Goal: Information Seeking & Learning: Learn about a topic

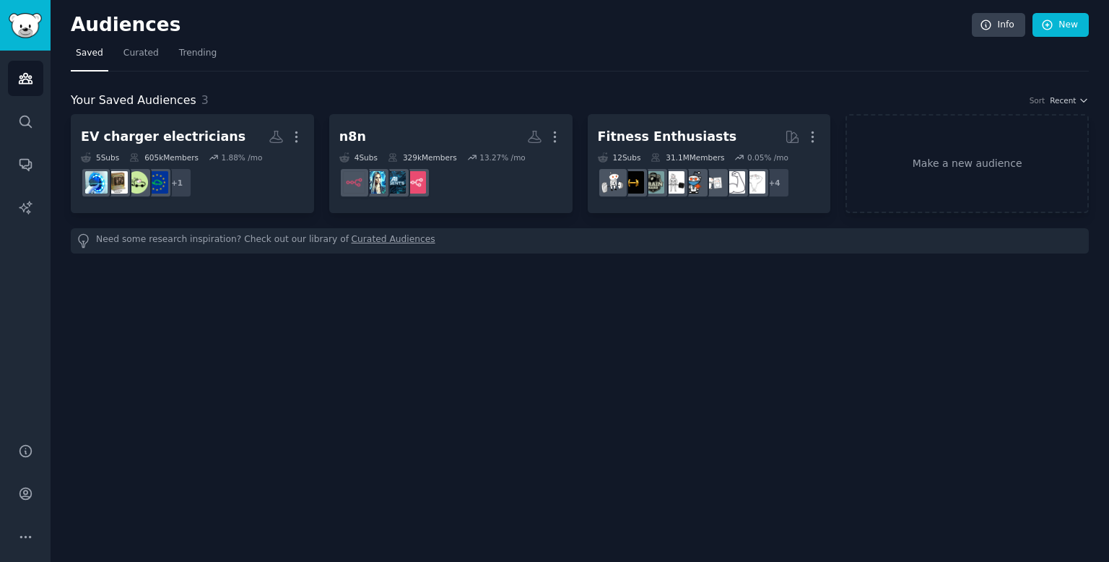
click at [498, 21] on h2 "Audiences" at bounding box center [521, 25] width 901 height 23
click at [19, 121] on icon "Sidebar" at bounding box center [25, 122] width 12 height 12
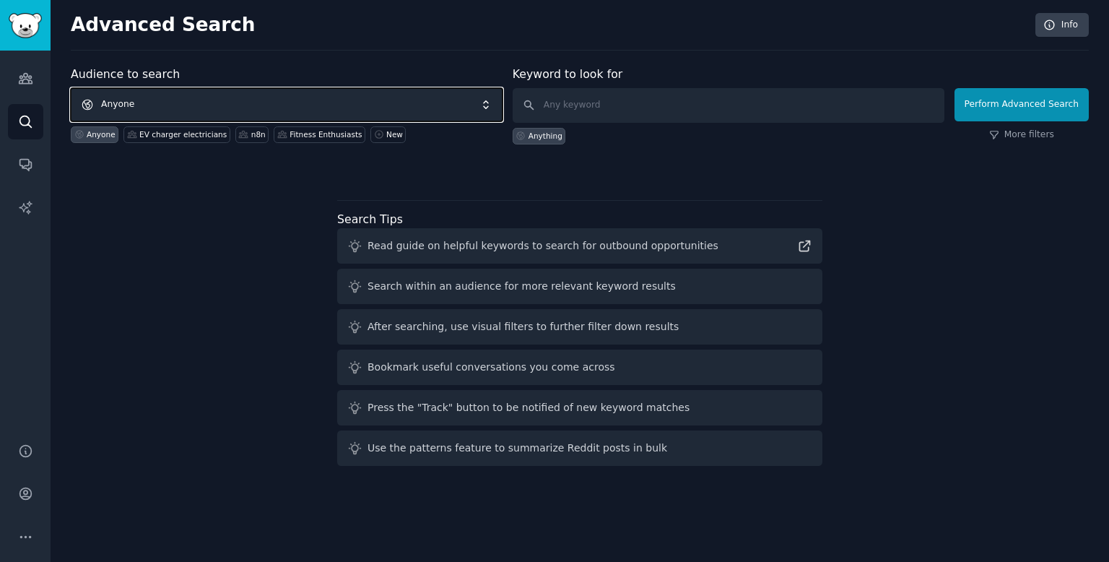
click at [199, 97] on span "Anyone" at bounding box center [287, 104] width 432 height 33
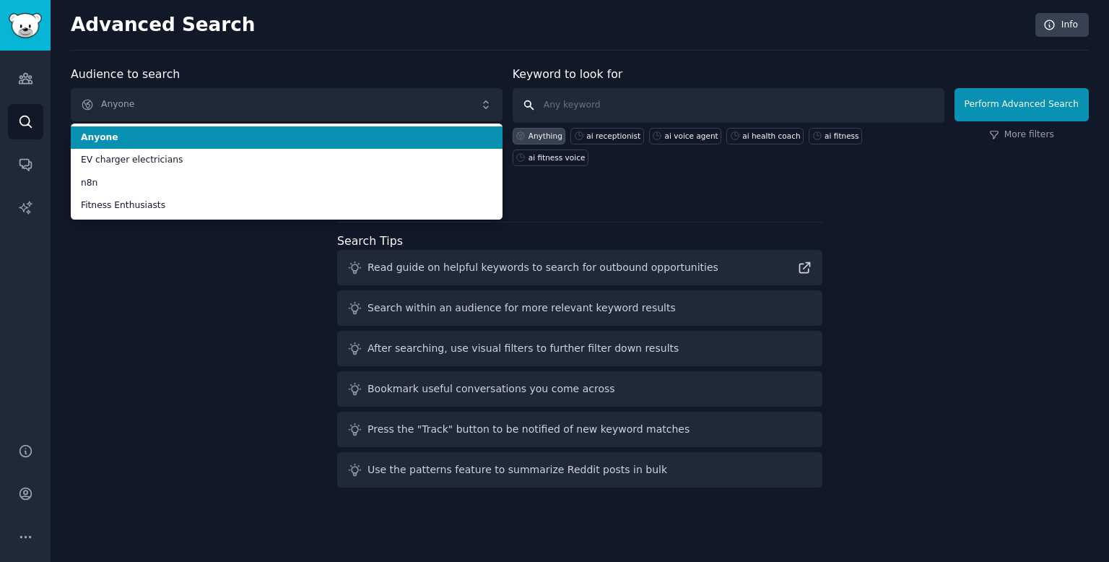
click at [580, 118] on input "text" at bounding box center [729, 105] width 432 height 35
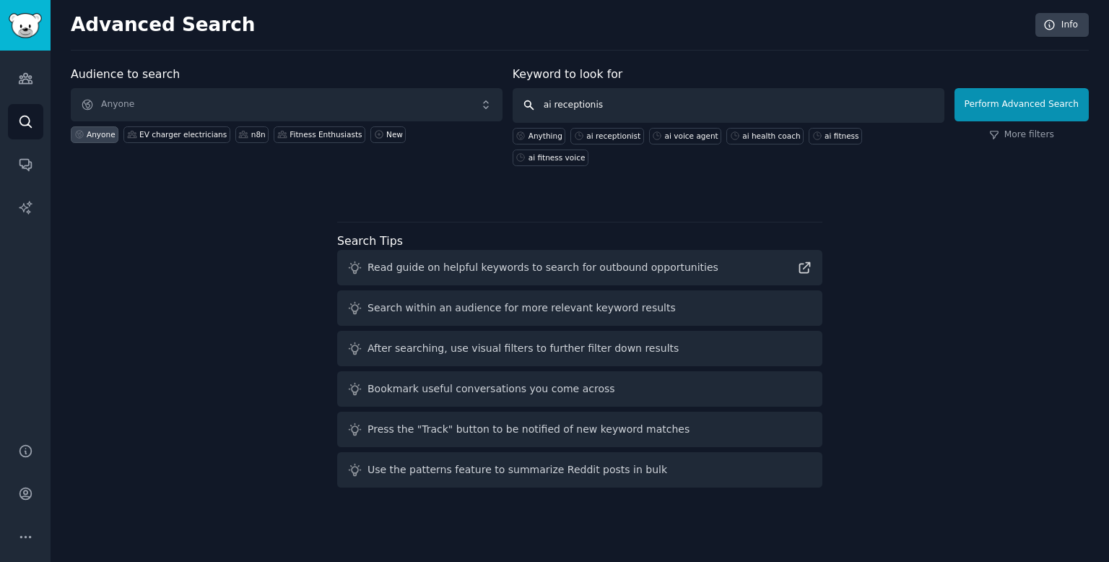
type input "ai receptionist"
click button "Perform Advanced Search" at bounding box center [1022, 104] width 134 height 33
click at [735, 95] on input "text" at bounding box center [729, 105] width 432 height 35
type input "ao receptionist"
paste input "ao receptionist"
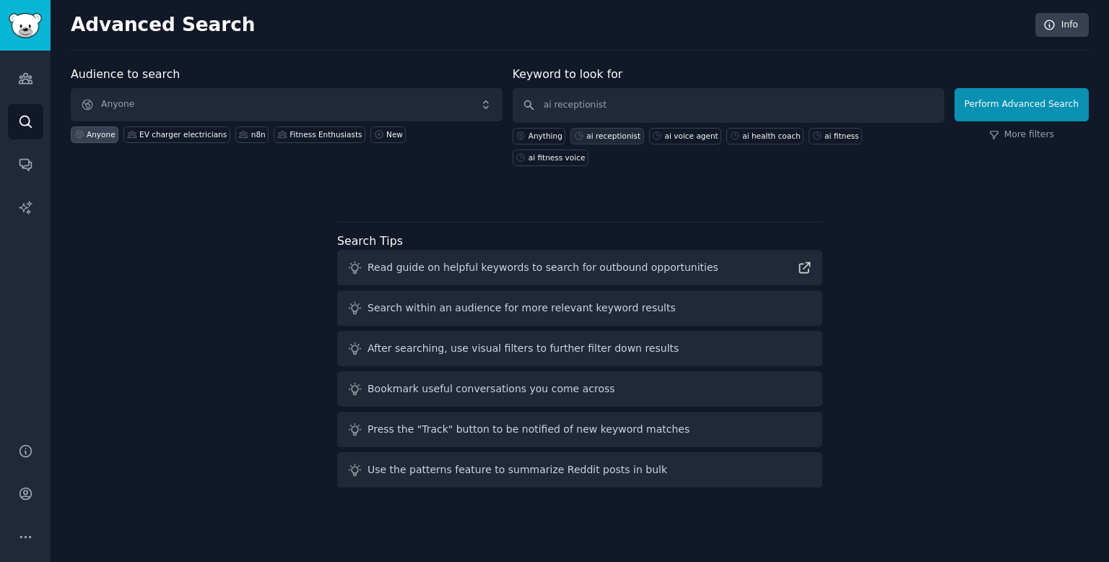
click at [589, 134] on div "ai receptionist" at bounding box center [613, 136] width 54 height 10
type input "ai receptionist"
click at [1008, 100] on button "Perform Advanced Search" at bounding box center [1022, 104] width 134 height 33
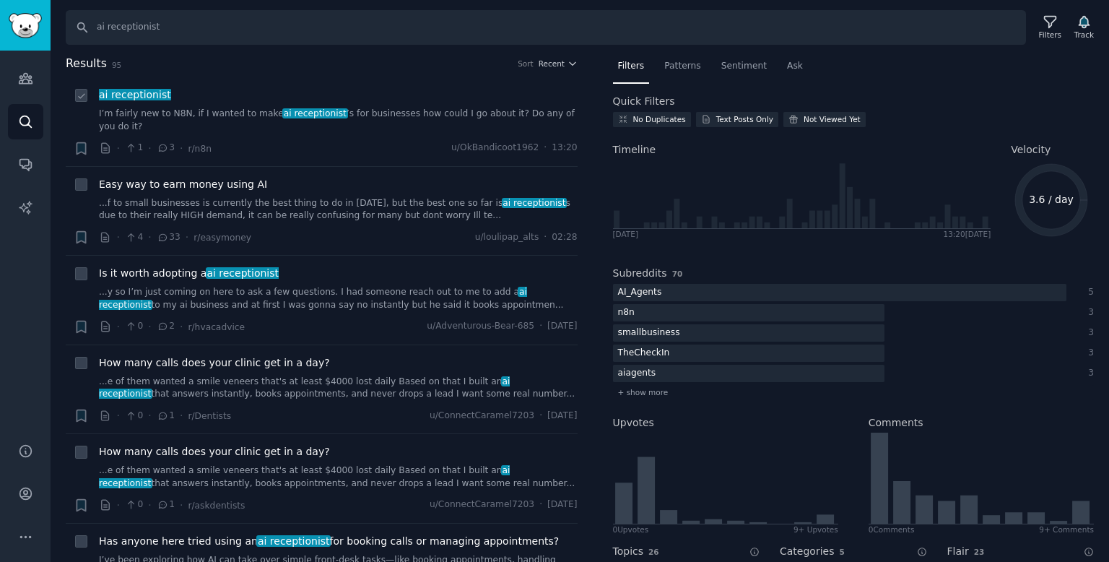
click at [345, 108] on link "I’m fairly new to N8N, if I wanted to make ai receptionist ’s for businesses ho…" at bounding box center [338, 120] width 479 height 25
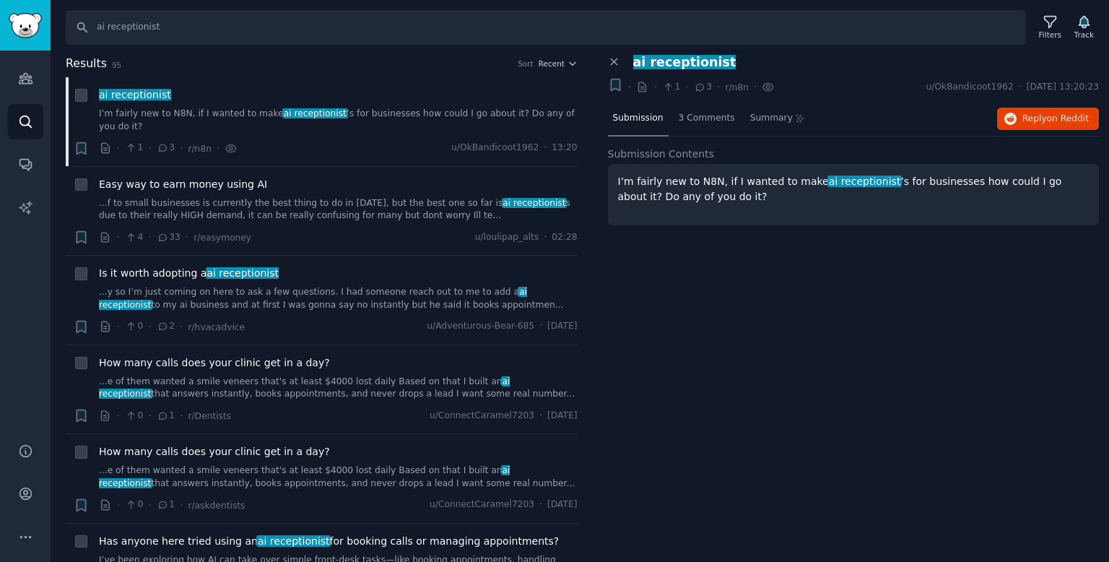
click at [734, 184] on p "I’m fairly new to N8N, if I wanted to make ai receptionist ’s for businesses ho…" at bounding box center [854, 189] width 472 height 30
click at [692, 129] on div "3 Comments" at bounding box center [707, 119] width 66 height 35
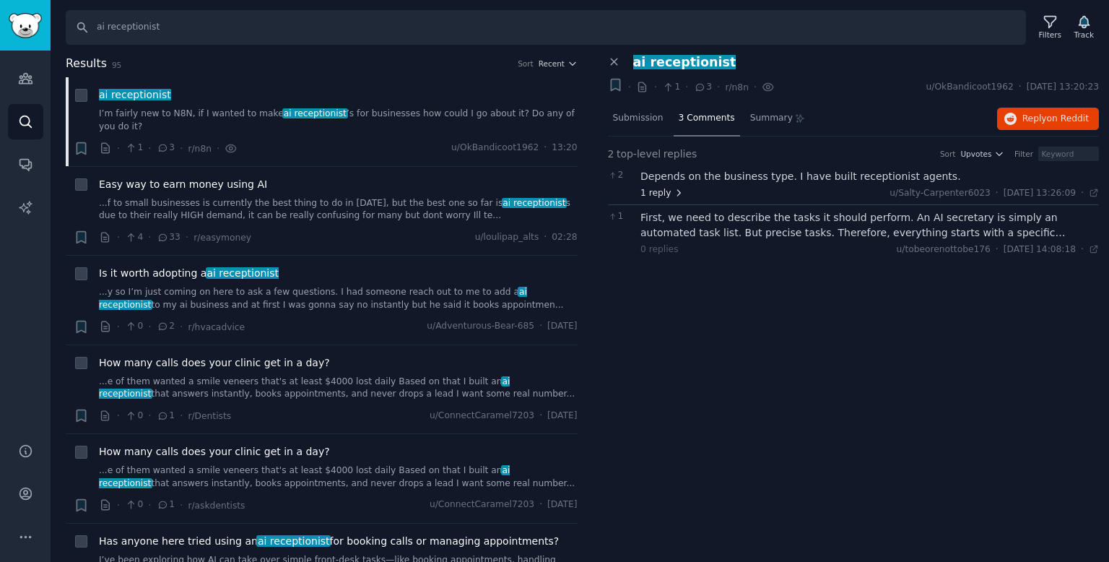
click at [651, 192] on span "1 reply" at bounding box center [661, 193] width 43 height 13
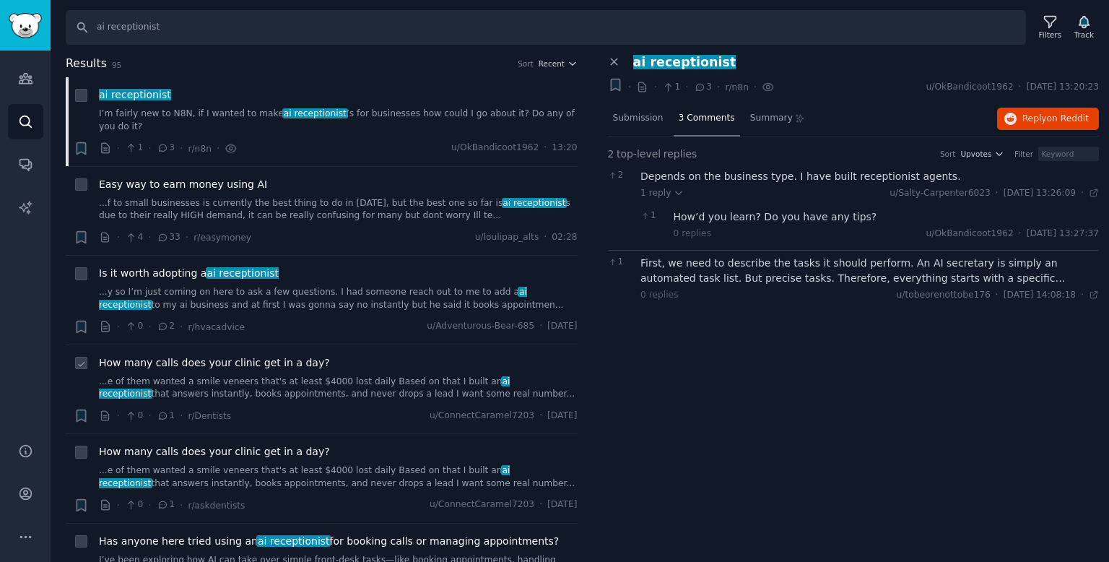
click at [334, 355] on div "How many calls does your clinic get in a day?" at bounding box center [338, 362] width 479 height 15
click at [330, 375] on link "...e of them wanted a smile veneers that's at least $4000 lost daily Based on t…" at bounding box center [338, 387] width 479 height 25
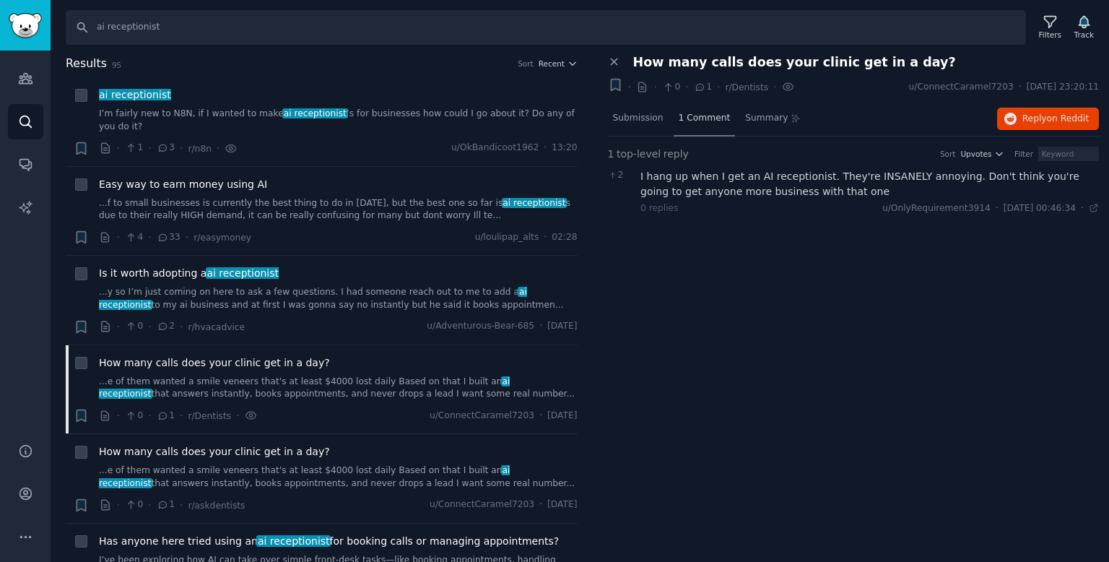
click at [694, 110] on div "1 Comment" at bounding box center [705, 119] width 62 height 35
click at [316, 473] on link "...e of them wanted a smile veneers that's at least $4000 lost daily Based on t…" at bounding box center [338, 476] width 479 height 25
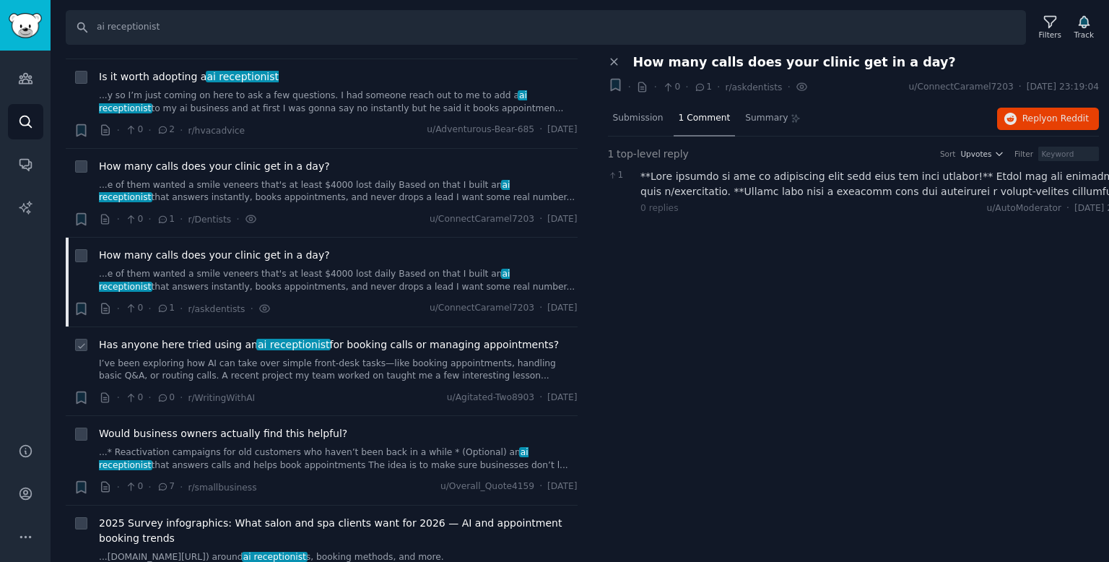
click at [377, 357] on link "I’ve been exploring how AI can take over simple front-desk tasks—like booking a…" at bounding box center [338, 369] width 479 height 25
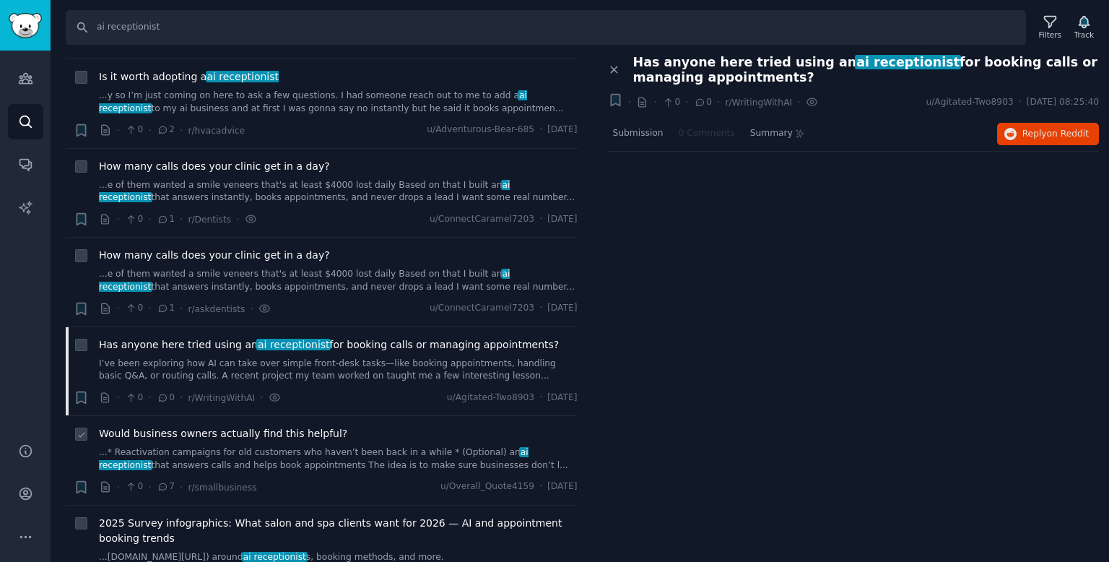
click at [177, 430] on div "Would business owners actually find this helpful? ...* Reactivation campaigns f…" at bounding box center [338, 448] width 479 height 45
click at [199, 446] on link "...* Reactivation campaigns for old customers who haven’t been back in a while …" at bounding box center [338, 458] width 479 height 25
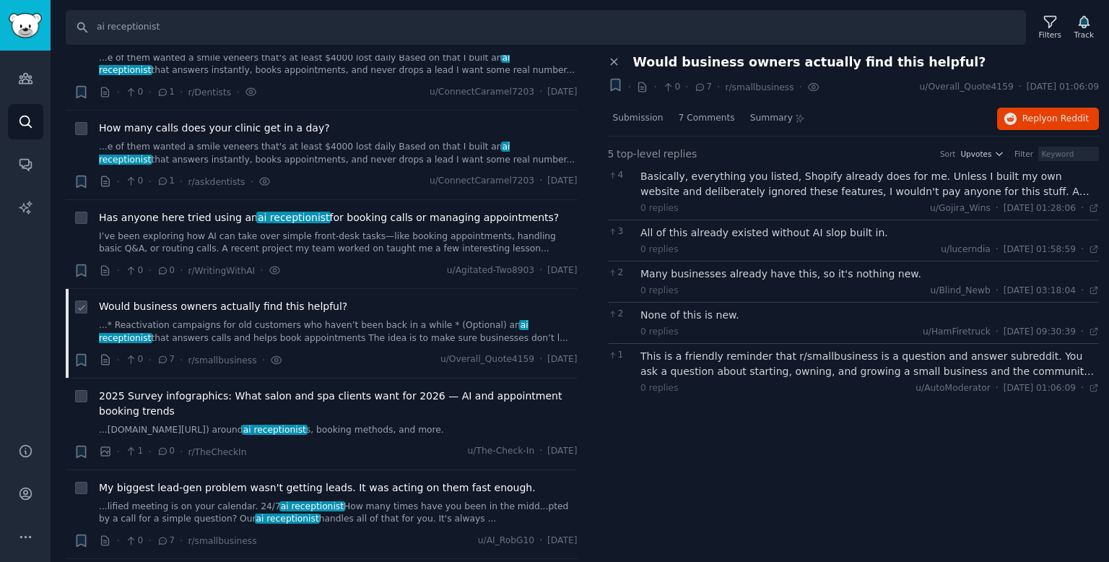
scroll to position [323, 0]
click at [121, 388] on span "2025 Survey infographics: What salon and spa clients want for 2026 — AI and app…" at bounding box center [338, 403] width 479 height 30
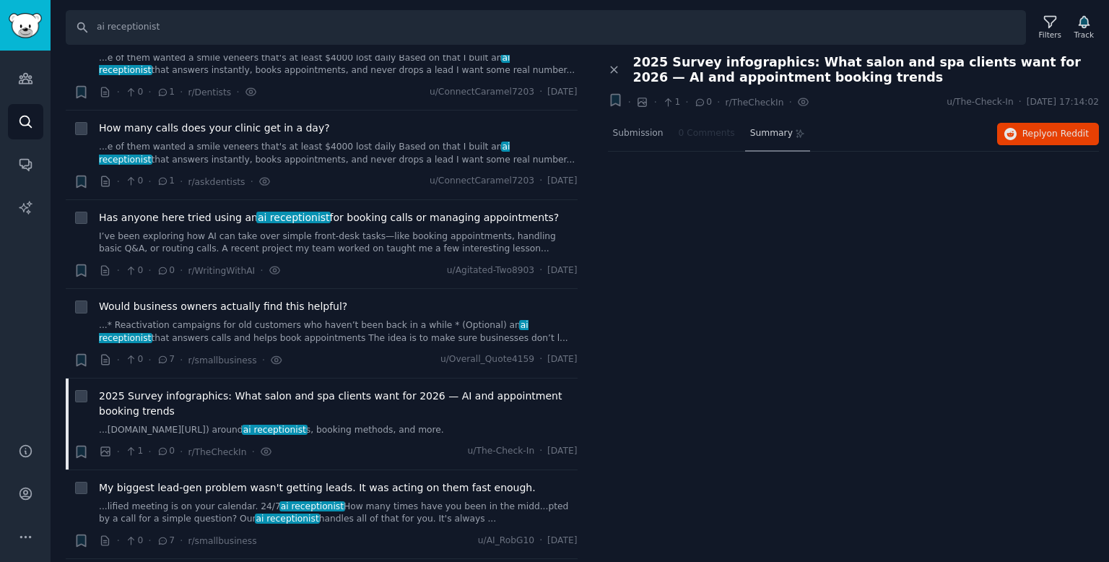
click at [769, 136] on span "Summary" at bounding box center [771, 133] width 43 height 13
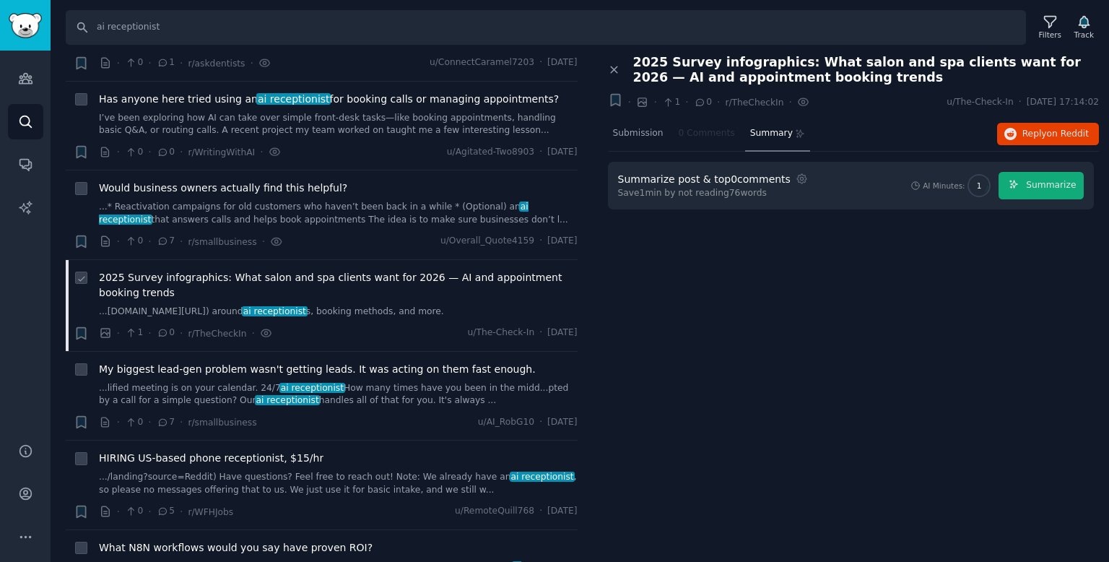
scroll to position [431, 0]
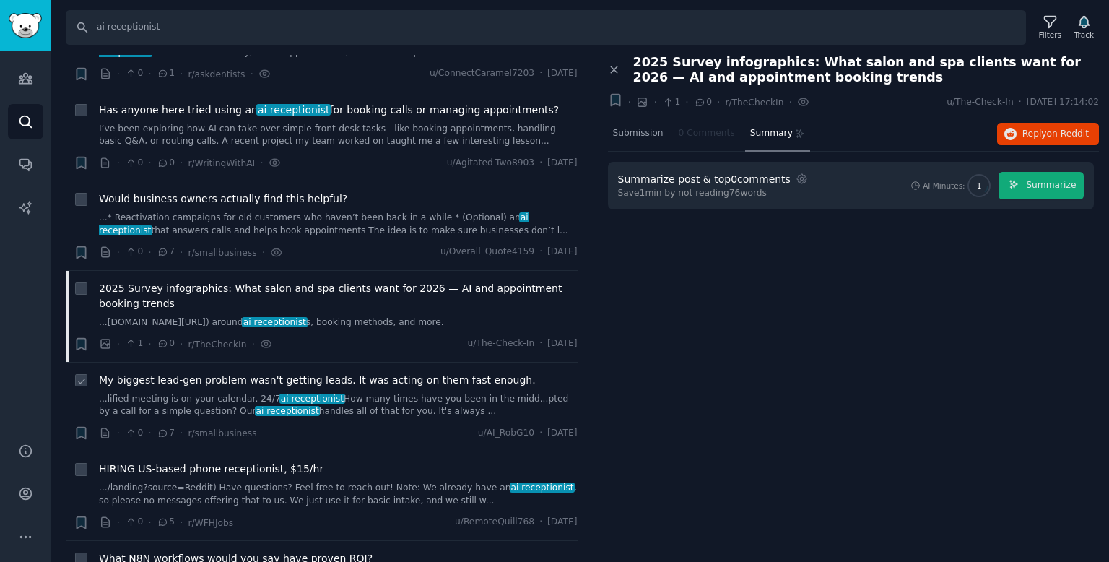
click at [384, 406] on link "...lified meeting is on your calendar. 24/7 ai receptionist How many times have…" at bounding box center [338, 405] width 479 height 25
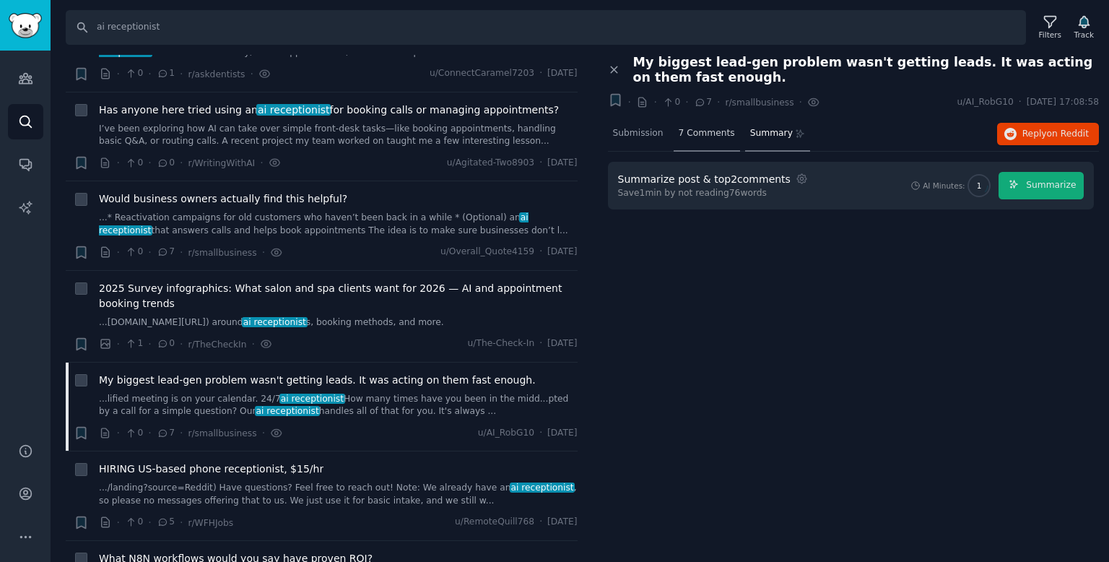
click at [706, 122] on div "7 Comments" at bounding box center [707, 134] width 66 height 35
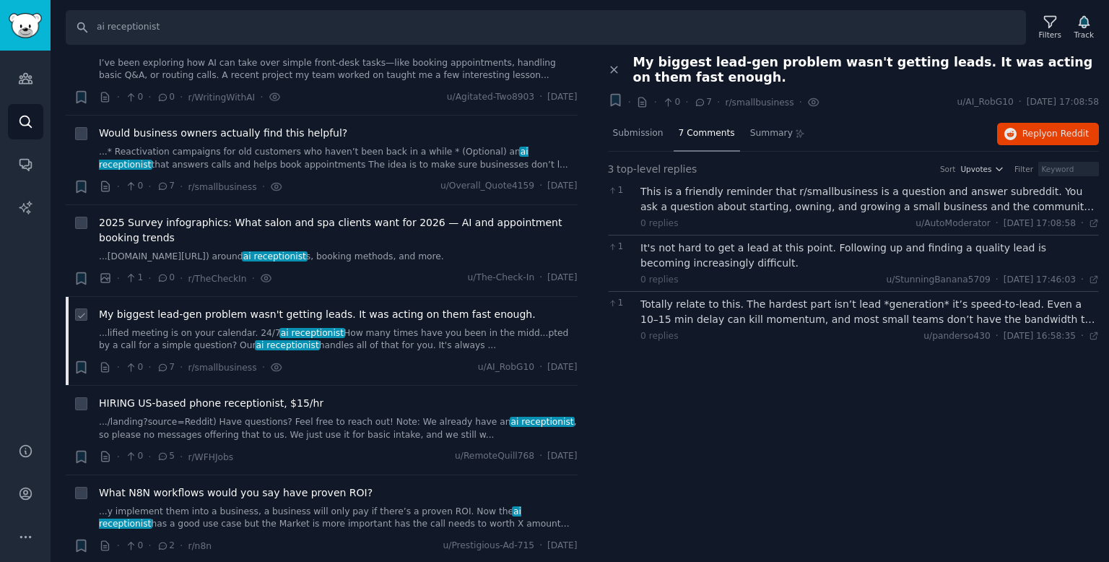
scroll to position [513, 0]
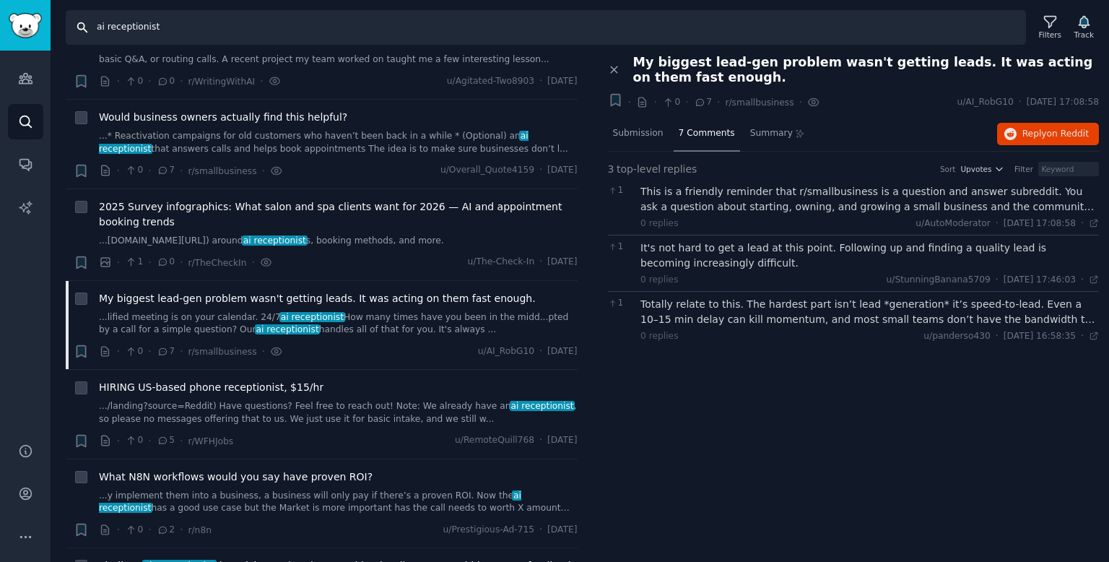
click at [204, 24] on input "ai receptionist" at bounding box center [546, 27] width 960 height 35
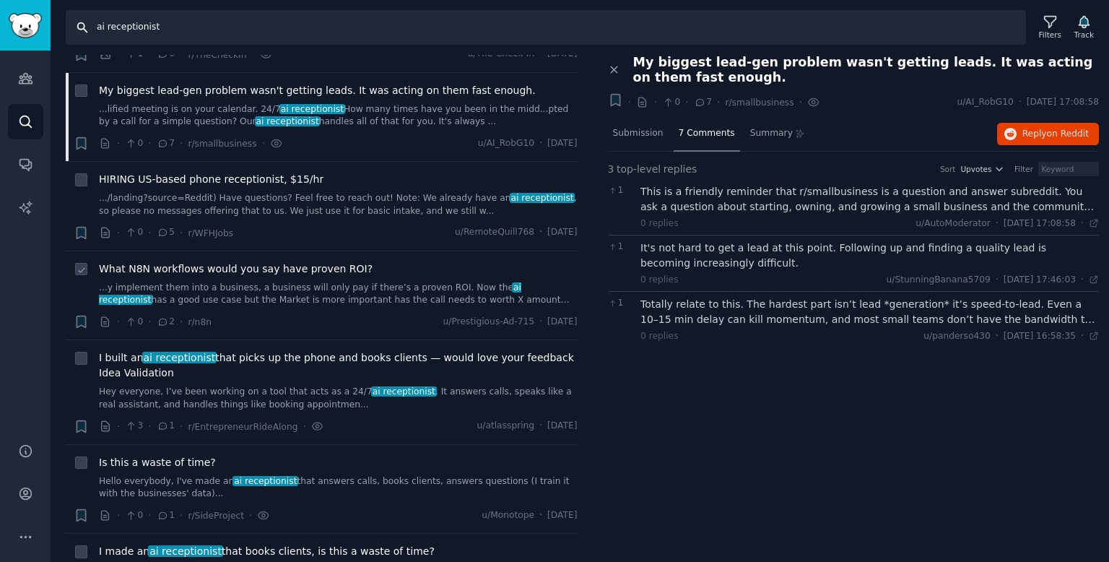
scroll to position [736, 0]
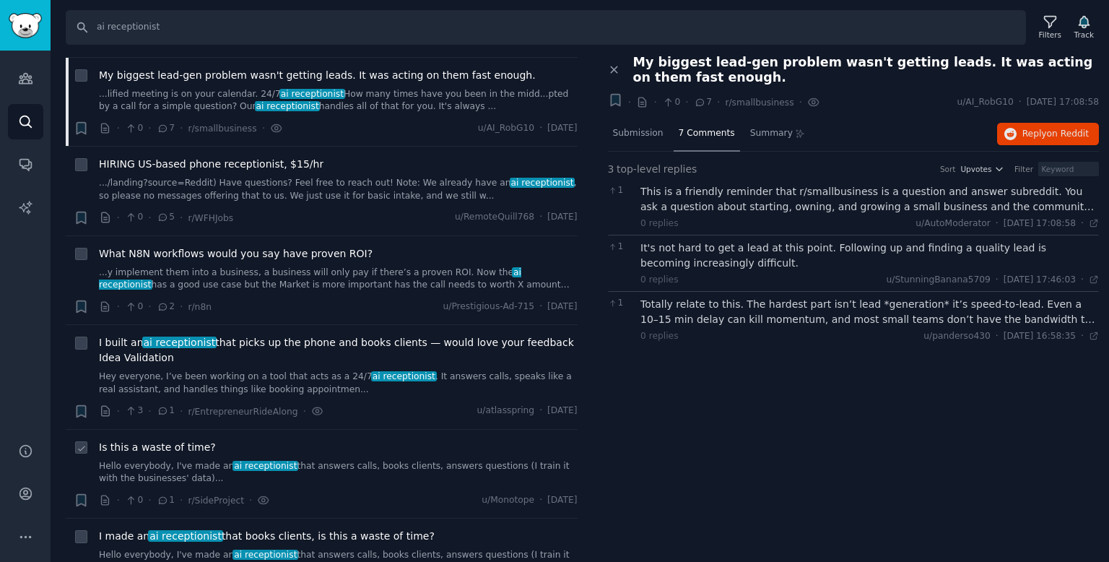
click at [311, 460] on link "Hello everybody, I've made an ai receptionist that answers calls, books clients…" at bounding box center [338, 472] width 479 height 25
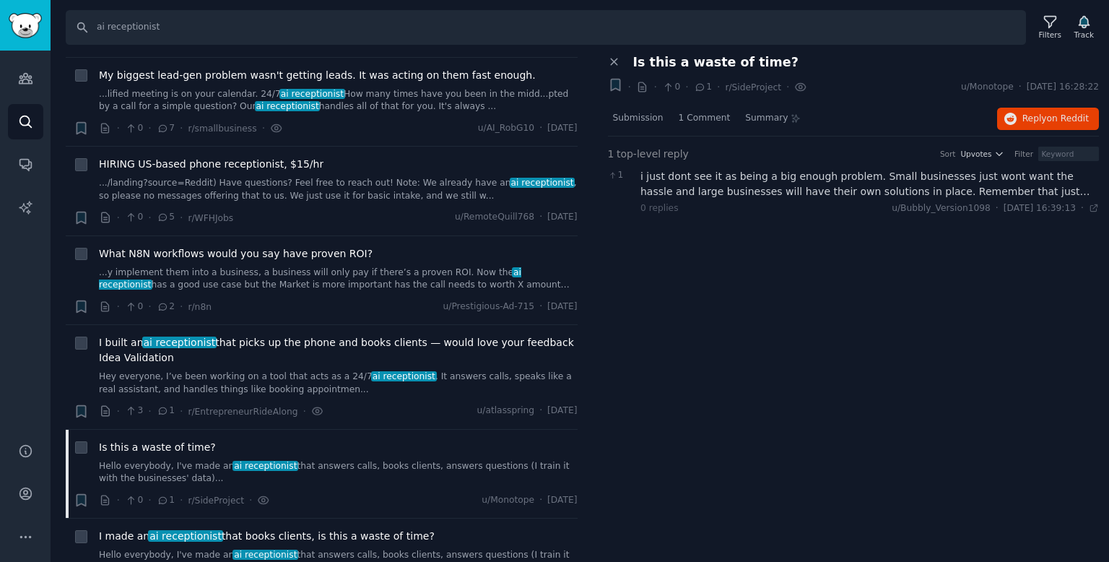
click at [982, 194] on div "i just dont see it as being a big enough problem. Small businesses just wont wa…" at bounding box center [869, 184] width 459 height 30
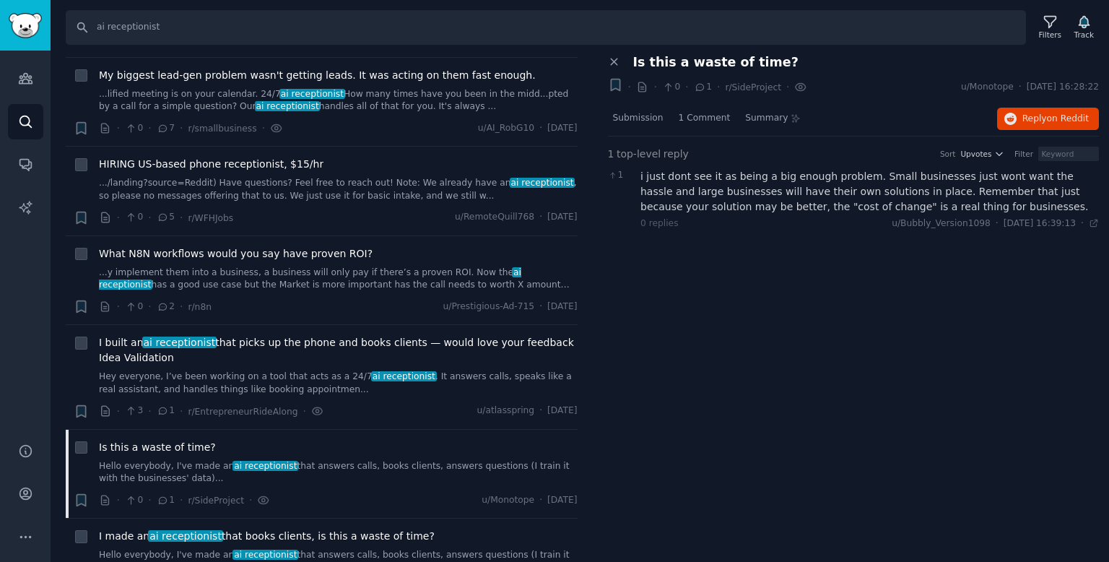
click at [954, 195] on div "i just dont see it as being a big enough problem. Small businesses just wont wa…" at bounding box center [869, 191] width 459 height 45
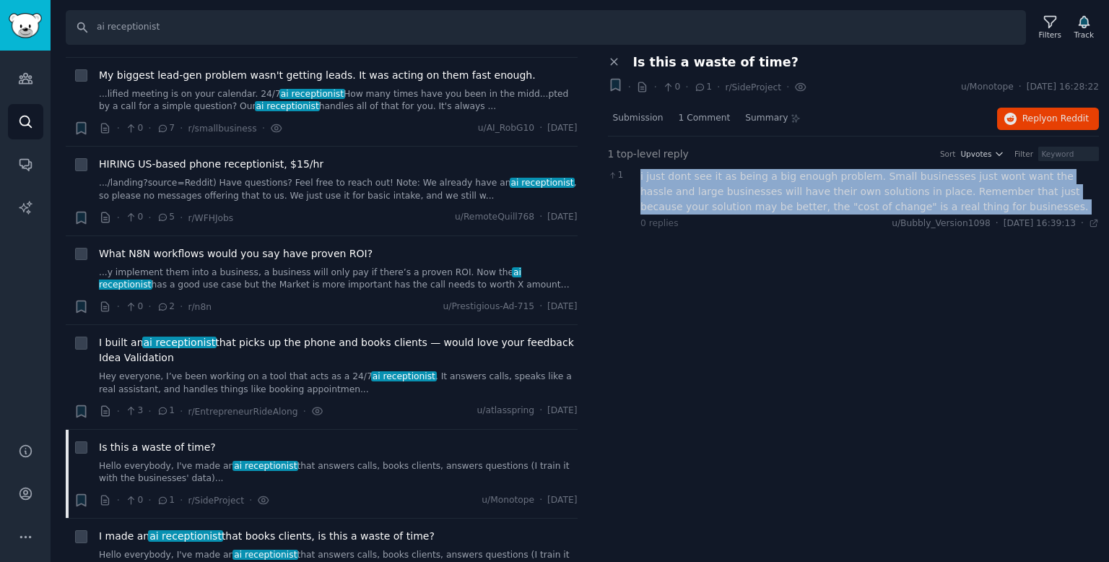
click at [954, 195] on div "i just dont see it as being a big enough problem. Small businesses just wont wa…" at bounding box center [869, 191] width 459 height 45
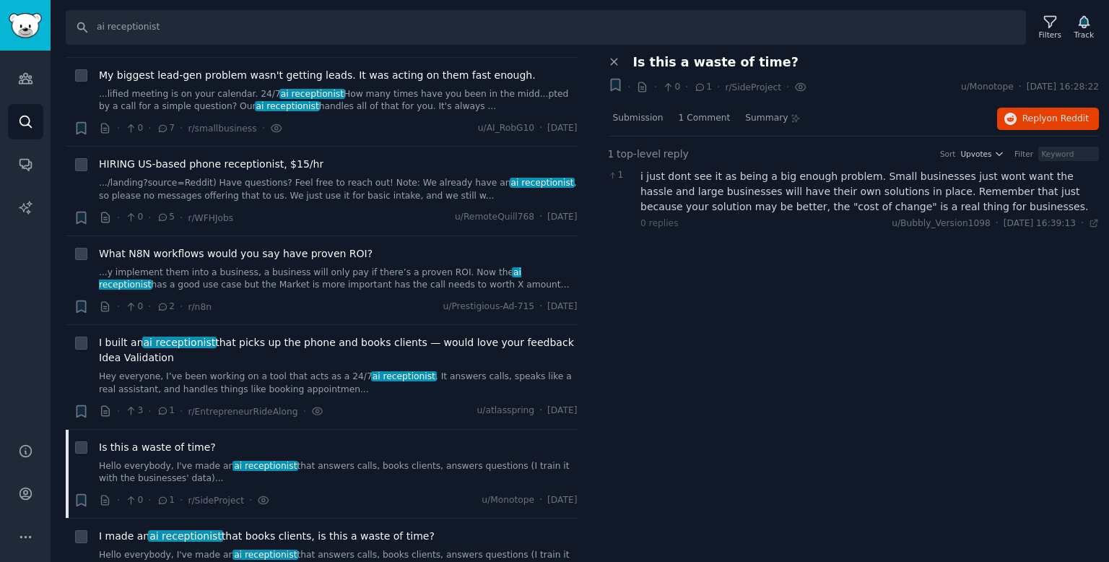
click at [954, 195] on div "i just dont see it as being a big enough problem. Small businesses just wont wa…" at bounding box center [869, 191] width 459 height 45
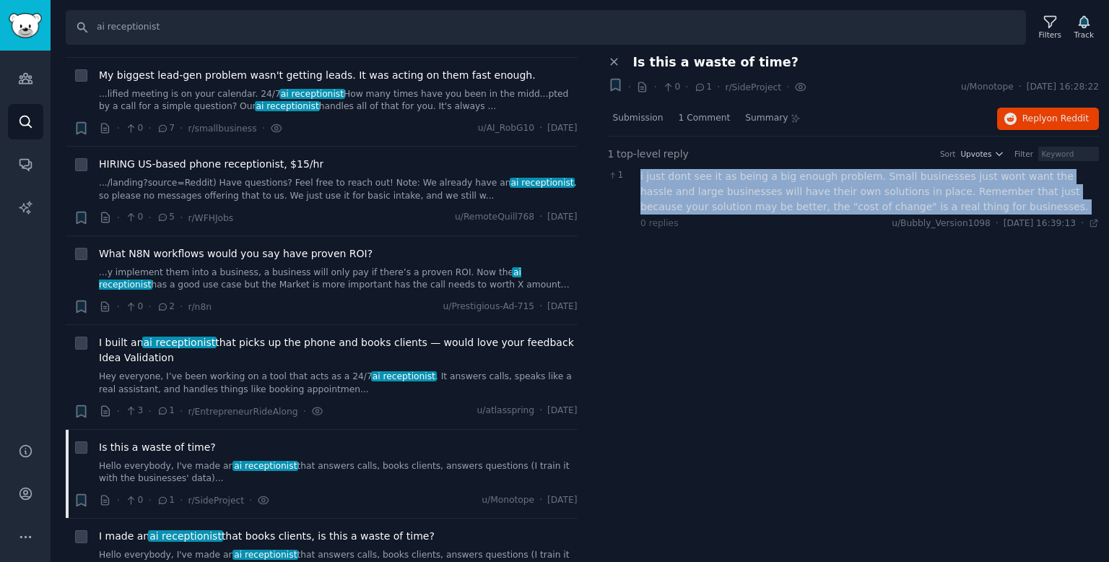
click at [954, 195] on div "i just dont see it as being a big enough problem. Small businesses just wont wa…" at bounding box center [869, 191] width 459 height 45
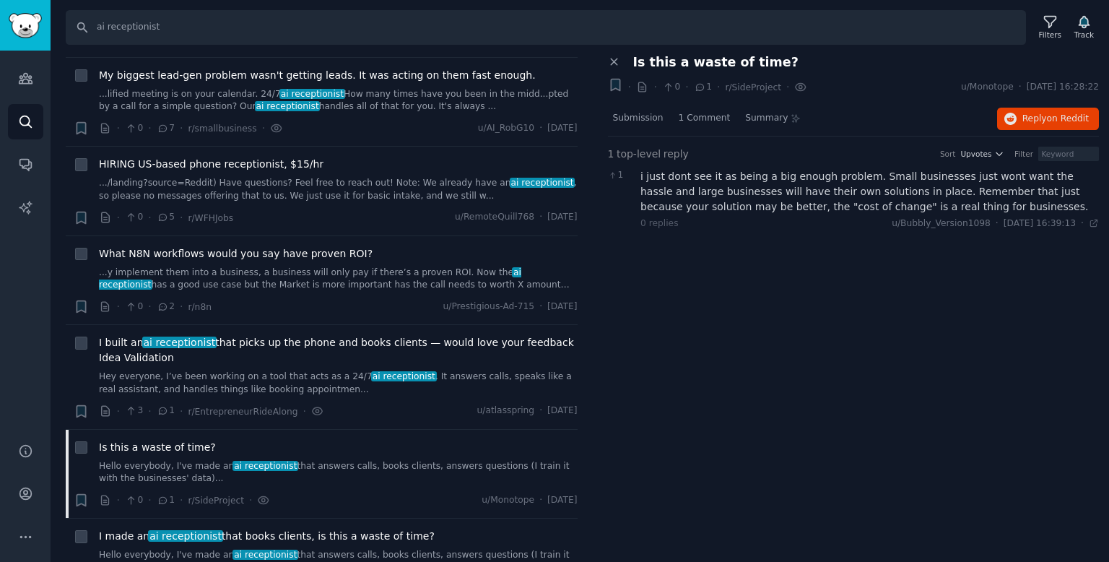
click at [954, 195] on div "i just dont see it as being a big enough problem. Small businesses just wont wa…" at bounding box center [869, 191] width 459 height 45
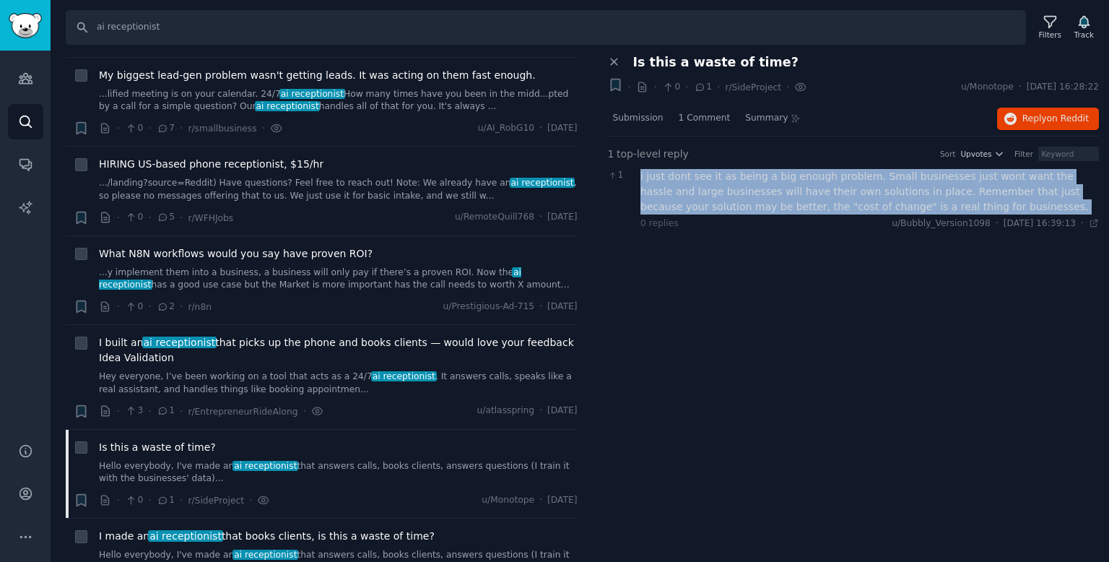
click at [954, 195] on div "i just dont see it as being a big enough problem. Small businesses just wont wa…" at bounding box center [869, 191] width 459 height 45
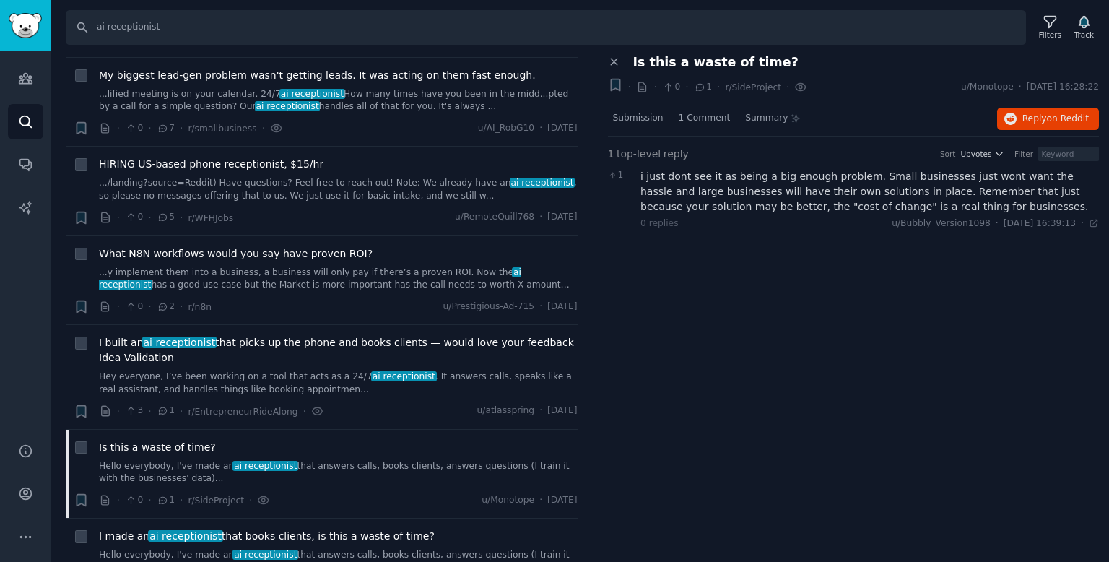
click at [954, 195] on div "i just dont see it as being a big enough problem. Small businesses just wont wa…" at bounding box center [869, 191] width 459 height 45
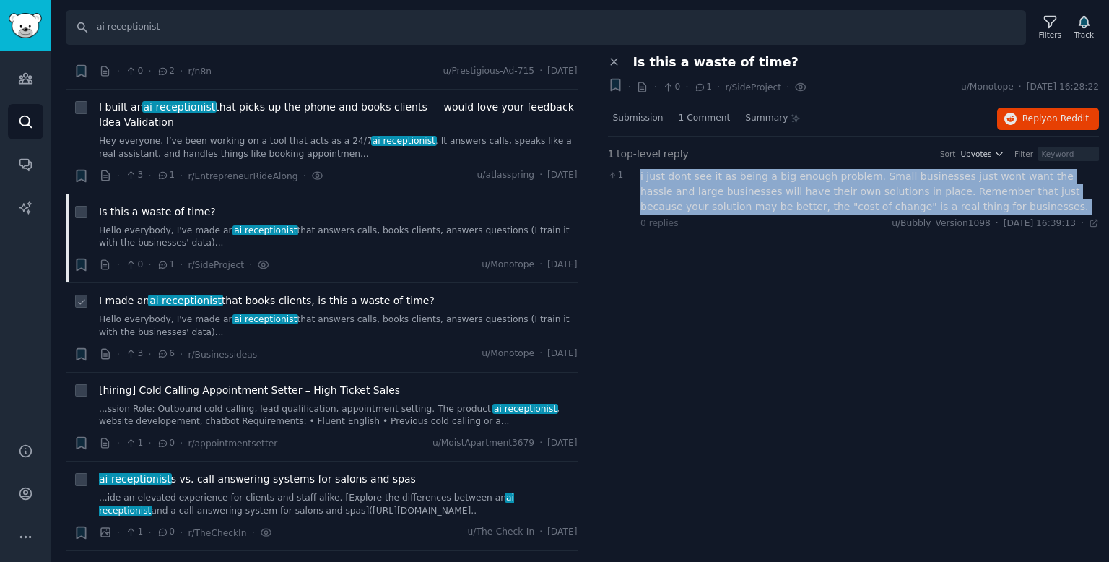
scroll to position [991, 0]
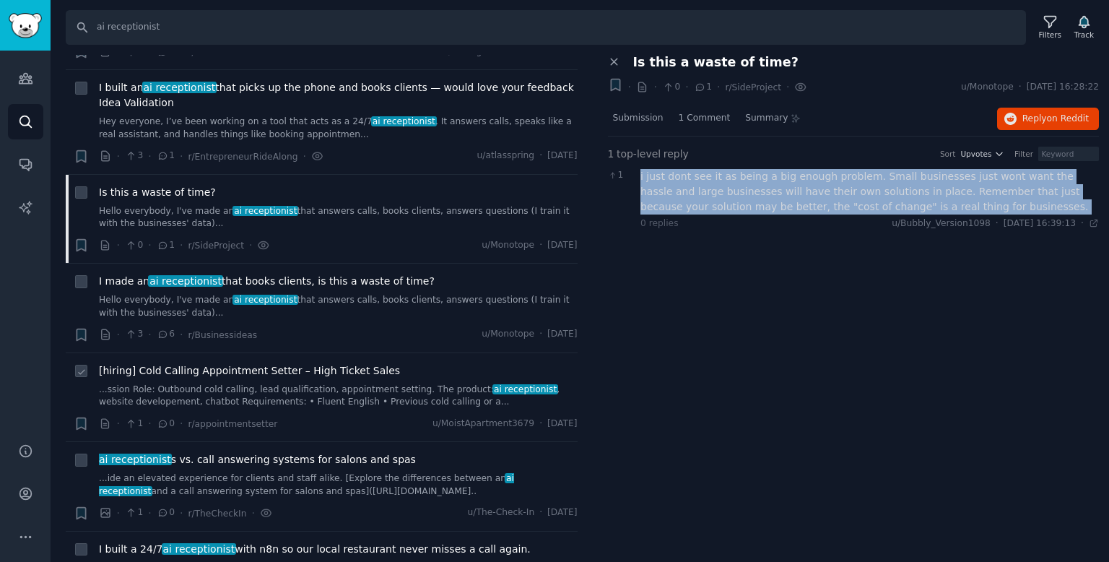
click at [326, 378] on div "[hiring] Cold Calling Appointment Setter – High Ticket Sales ...ssion Role: Out…" at bounding box center [338, 385] width 479 height 45
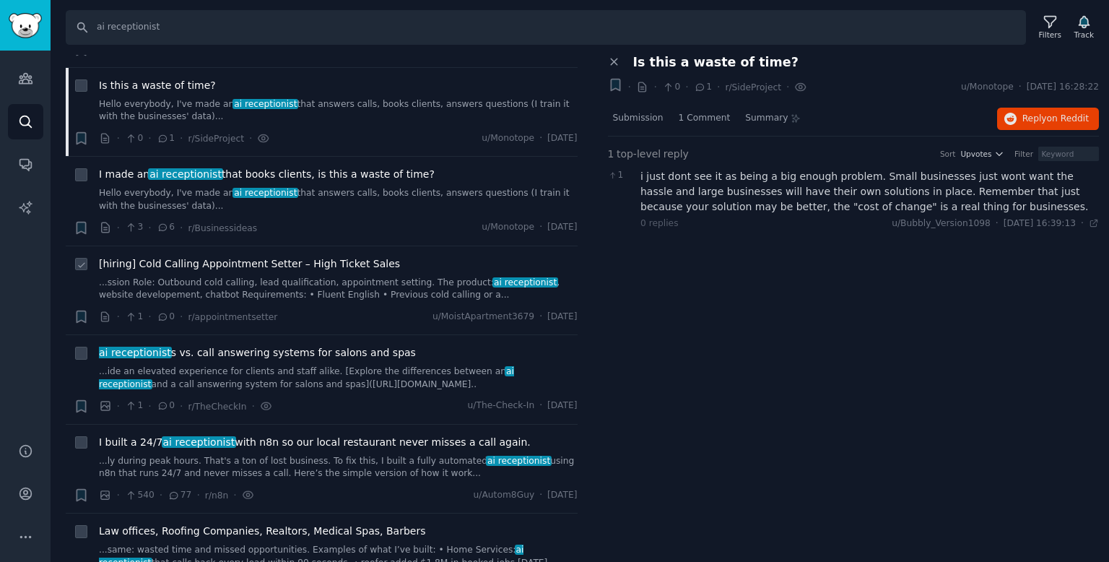
scroll to position [1099, 0]
click at [312, 368] on link "...ide an elevated experience for clients and staff alike. [Explore the differe…" at bounding box center [338, 376] width 479 height 25
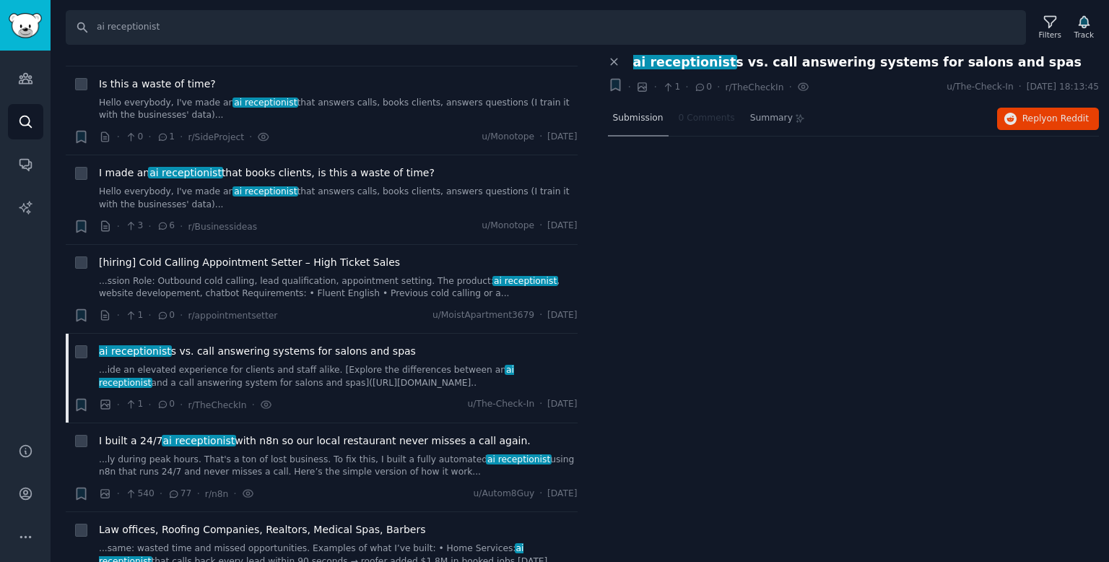
click at [653, 114] on span "Submission" at bounding box center [638, 118] width 51 height 13
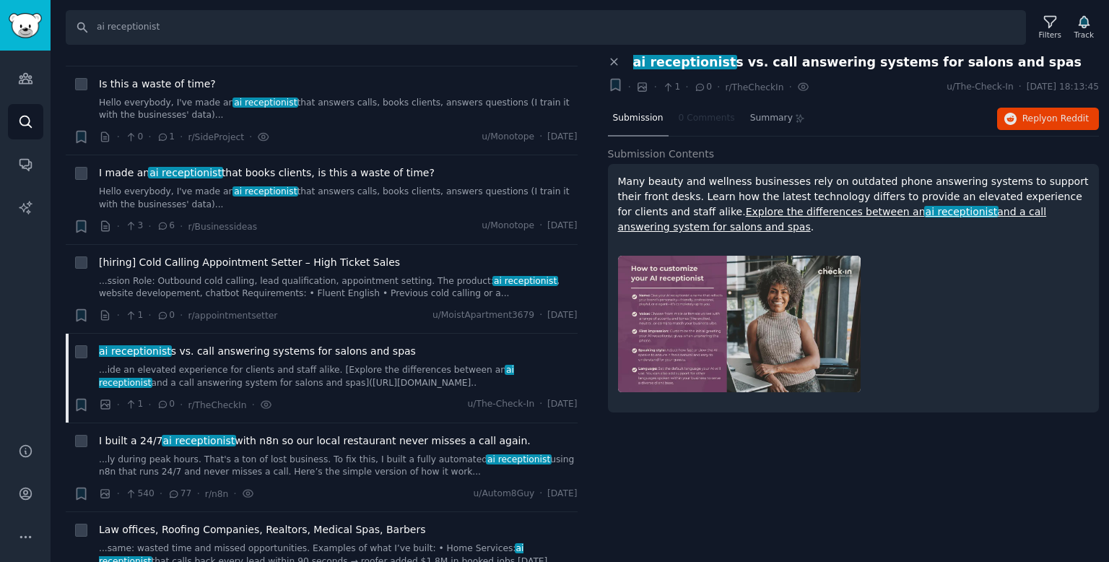
click at [760, 214] on link "Explore the differences between an ai receptionist and a call answering system …" at bounding box center [832, 219] width 429 height 27
click at [208, 29] on input "ai receptionist" at bounding box center [546, 27] width 960 height 35
type input "ai receptionist swedish"
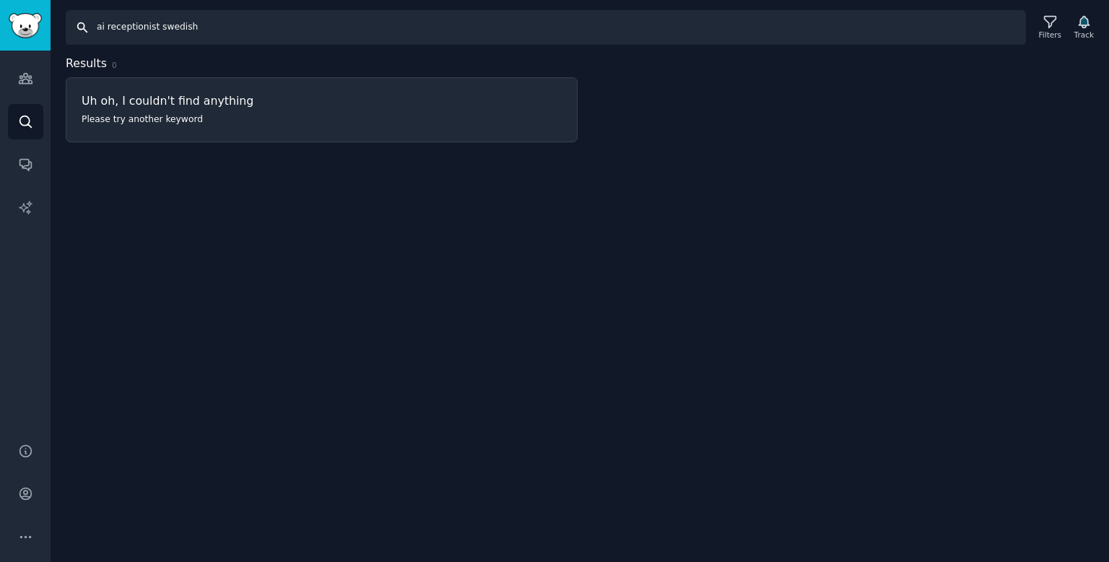
click at [208, 29] on input "ai receptionist swedish" at bounding box center [546, 27] width 960 height 35
